Goal: Task Accomplishment & Management: Manage account settings

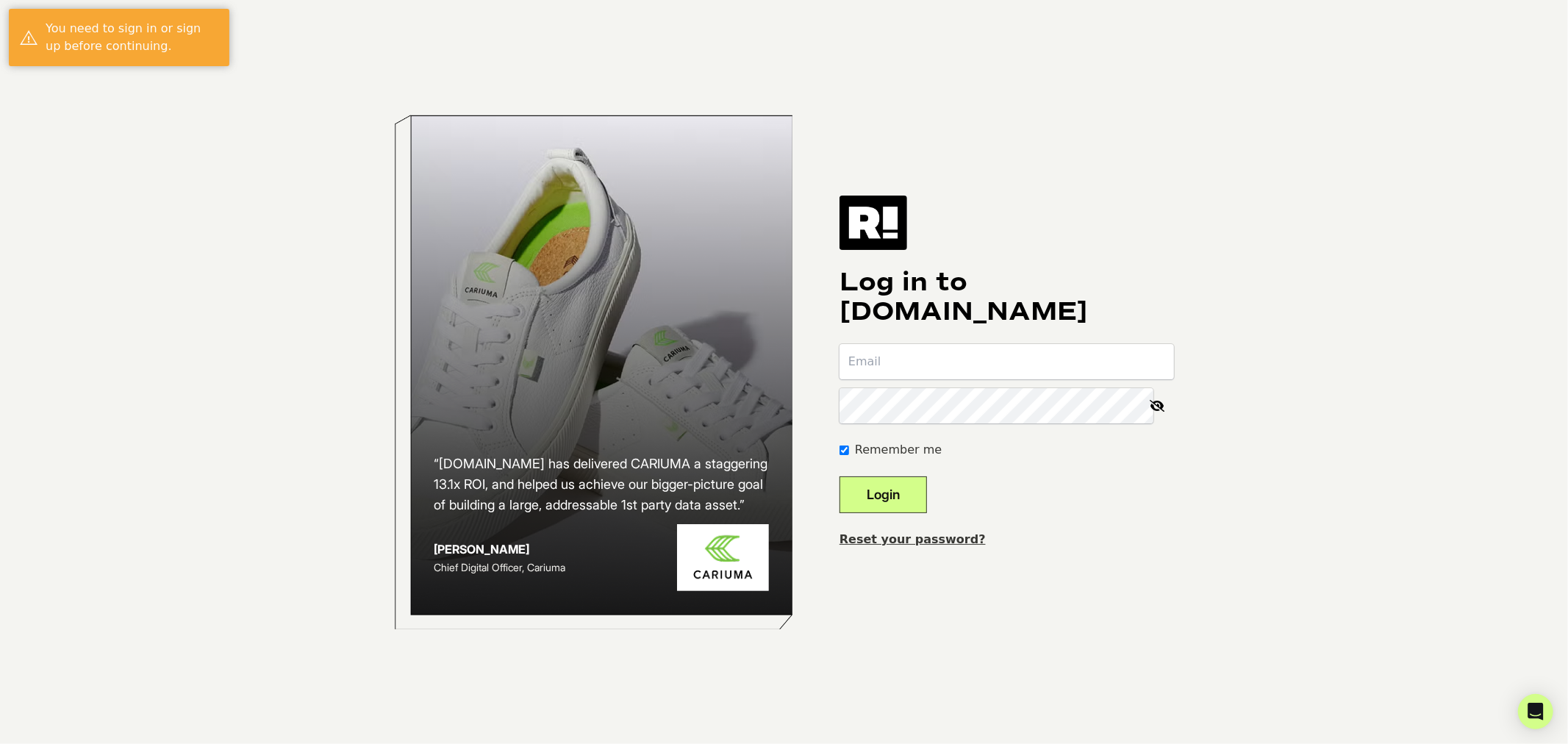
type input "[PERSON_NAME][EMAIL_ADDRESS][DOMAIN_NAME]"
click at [938, 369] on input "email" at bounding box center [1006, 361] width 334 height 35
type input "[PERSON_NAME][EMAIL_ADDRESS][DOMAIN_NAME]"
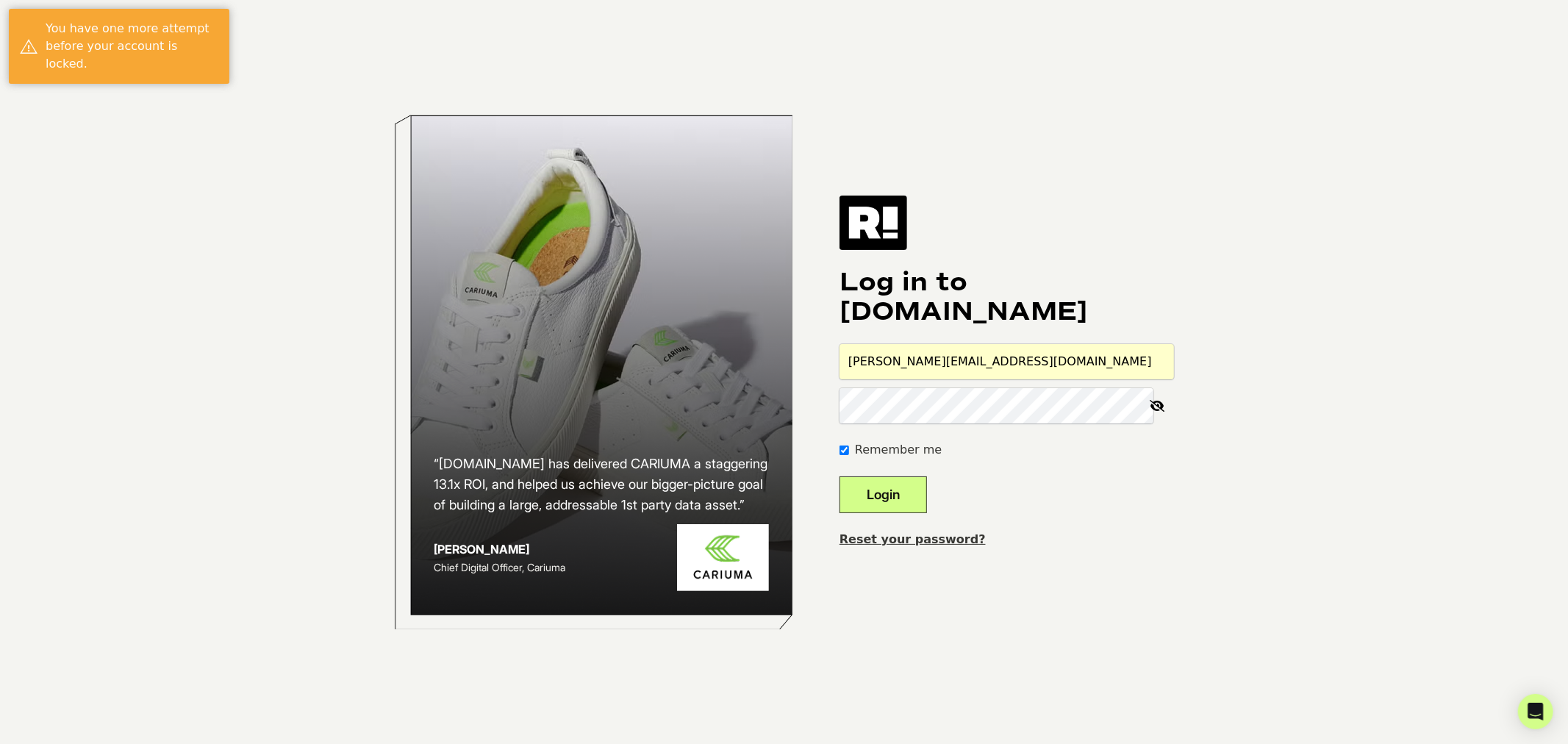
click at [828, 421] on div "“Retention.com has delivered CARIUMA a staggering 13.1x ROI, and helped us achi…" at bounding box center [784, 372] width 839 height 744
click at [839, 476] on button "Login" at bounding box center [883, 494] width 88 height 37
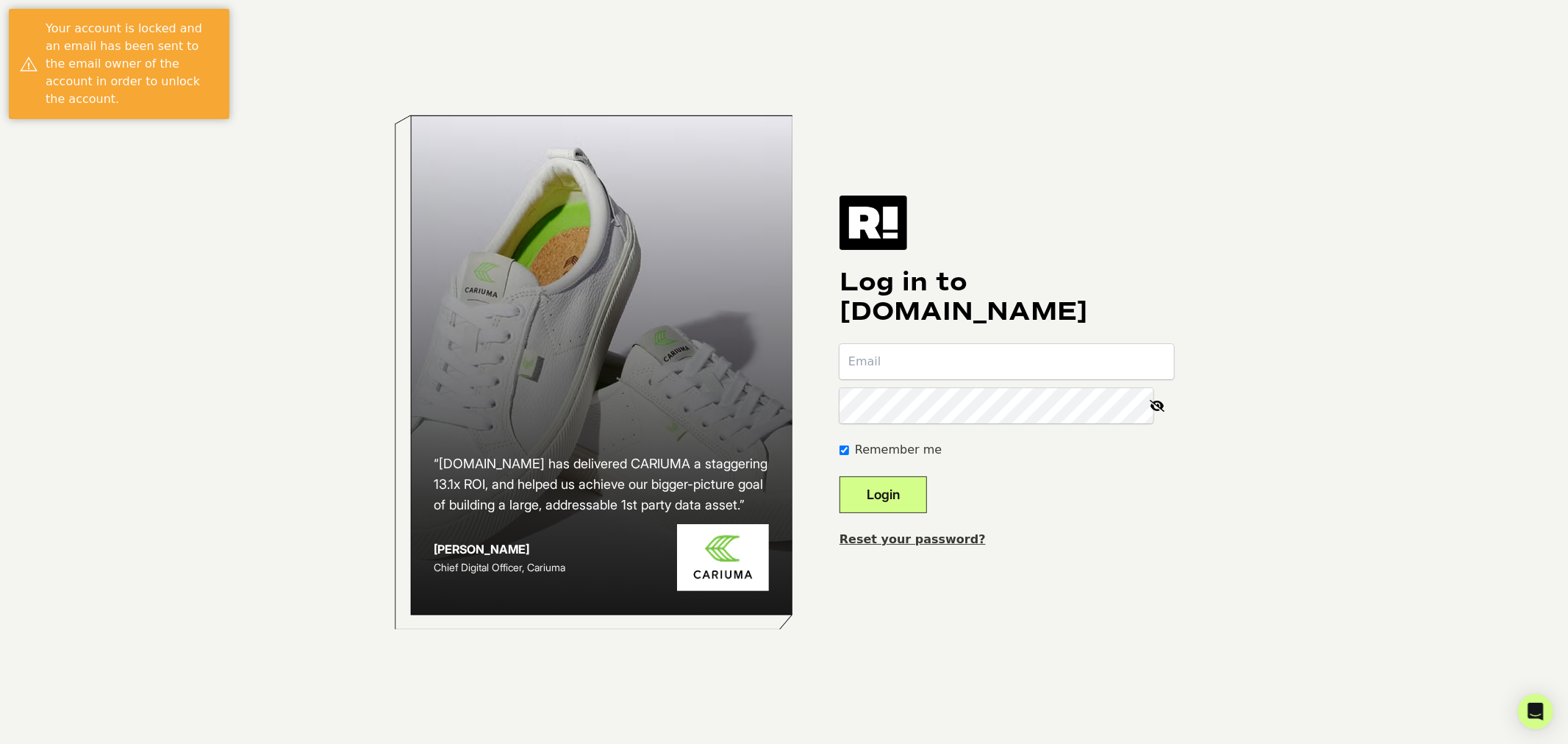
click at [913, 533] on link "Reset your password?" at bounding box center [912, 540] width 146 height 14
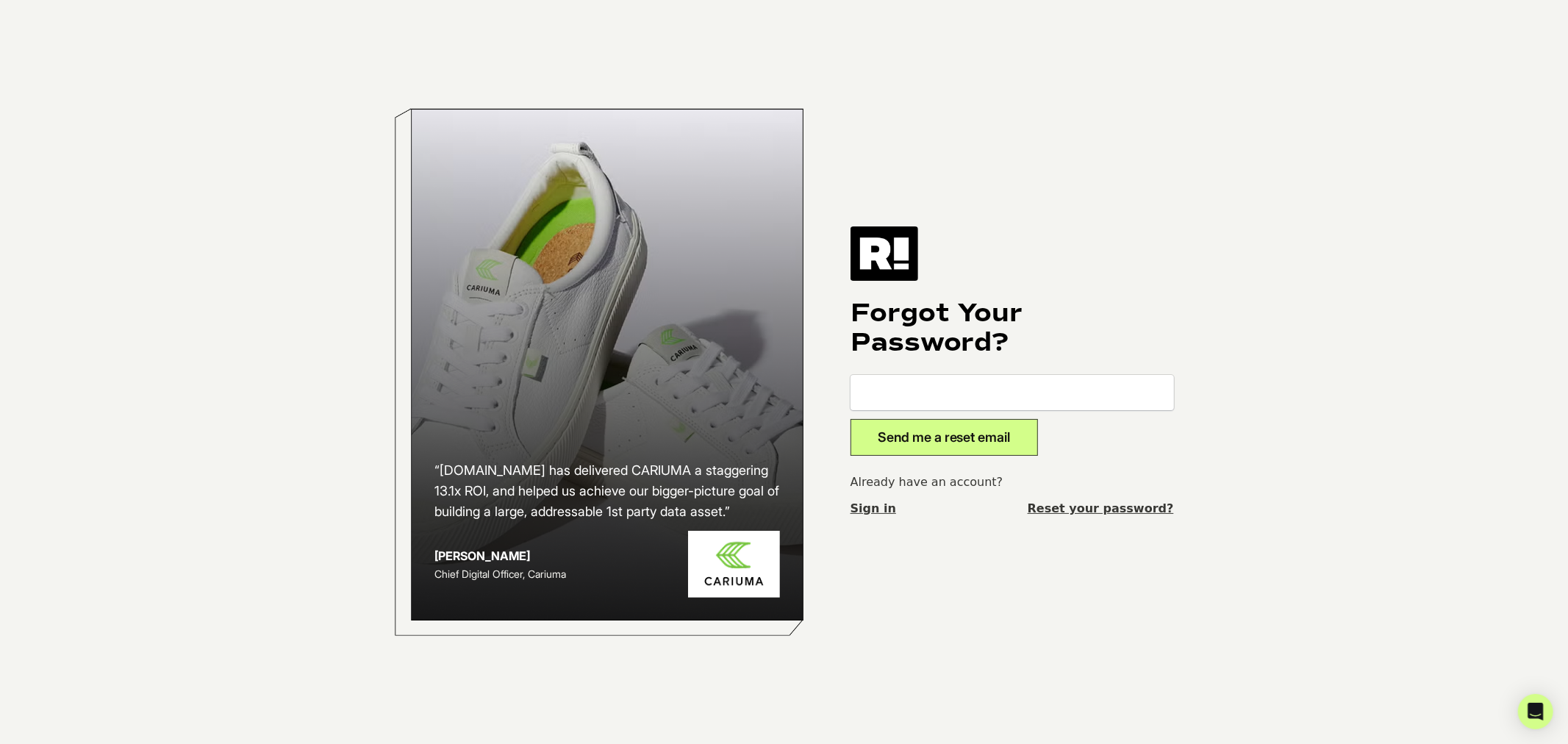
click at [945, 392] on input "email" at bounding box center [1012, 392] width 324 height 35
type input "[PERSON_NAME][EMAIL_ADDRESS][DOMAIN_NAME]"
click at [912, 428] on button "Send me a reset email" at bounding box center [944, 437] width 187 height 37
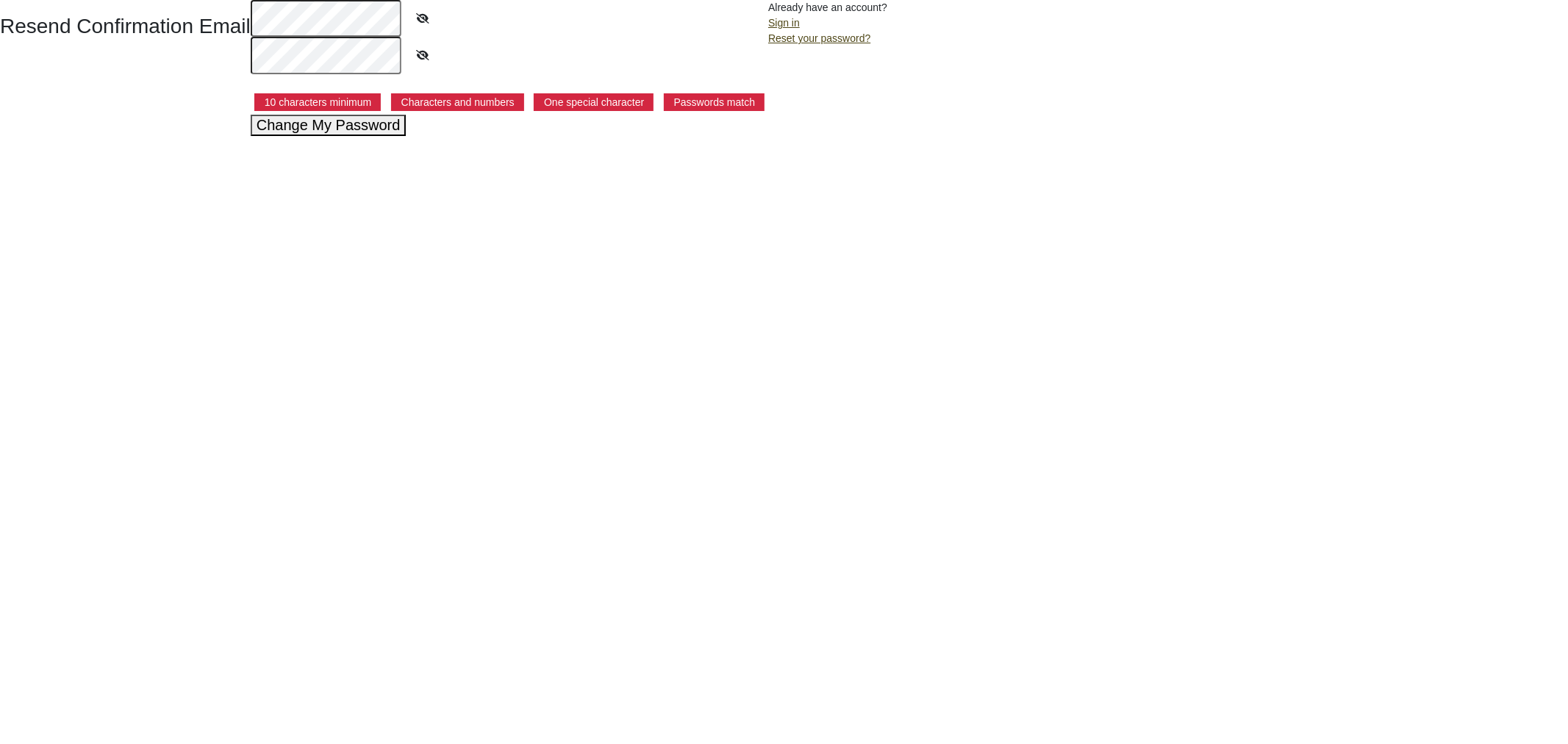
click at [339, 124] on button "Change My Password" at bounding box center [328, 125] width 156 height 21
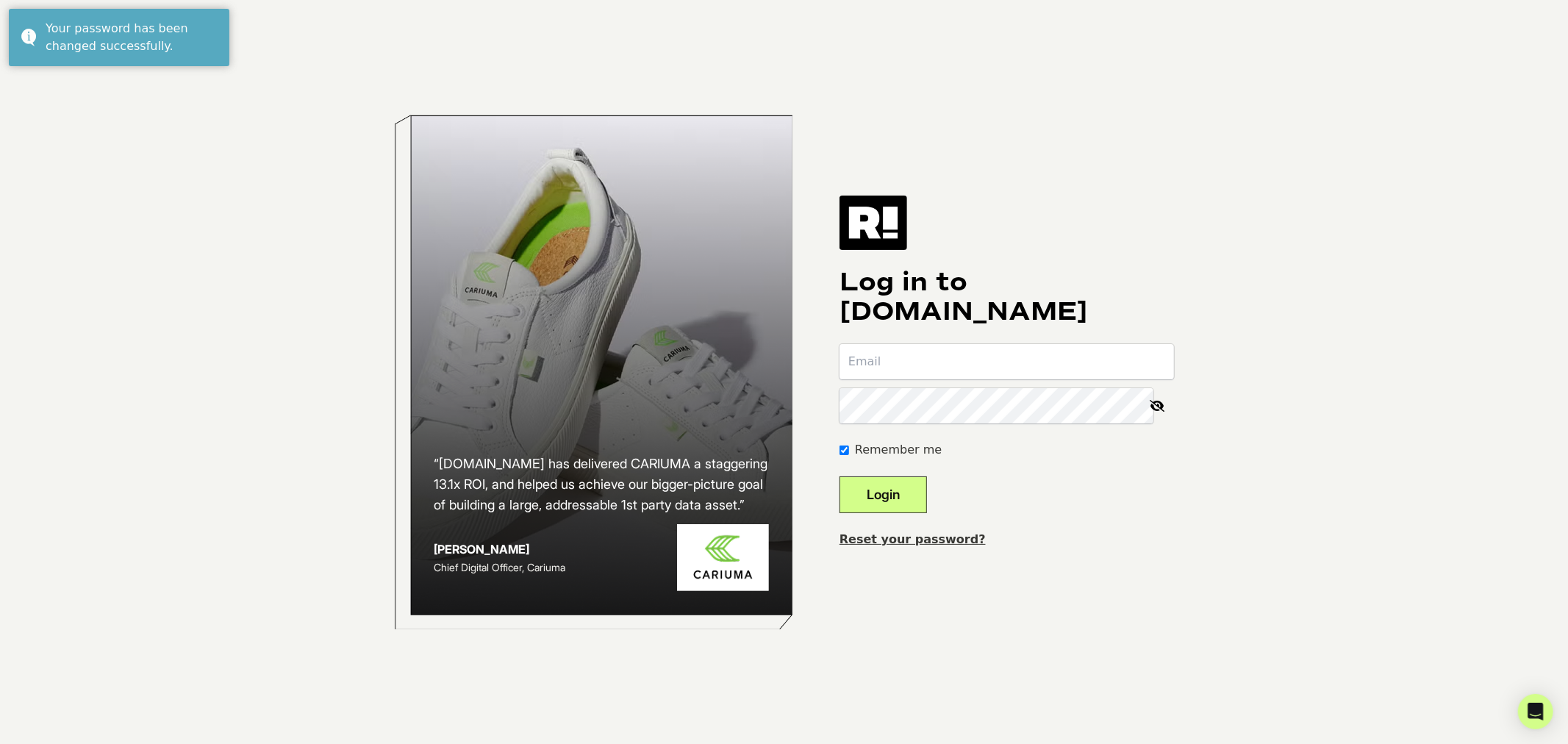
click at [890, 353] on input "email" at bounding box center [1006, 361] width 334 height 35
type input "[PERSON_NAME][EMAIL_ADDRESS][DOMAIN_NAME]"
click at [799, 393] on div "“[DOMAIN_NAME] has delivered CARIUMA a staggering 13.1x ROI, and helped us achi…" at bounding box center [784, 372] width 839 height 744
click at [839, 476] on button "Login" at bounding box center [883, 494] width 88 height 37
